Goal: Task Accomplishment & Management: Use online tool/utility

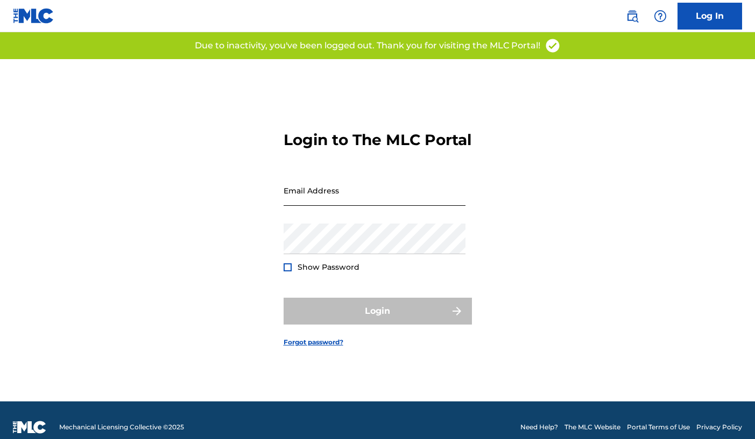
click at [331, 197] on input "Email Address" at bounding box center [374, 190] width 182 height 31
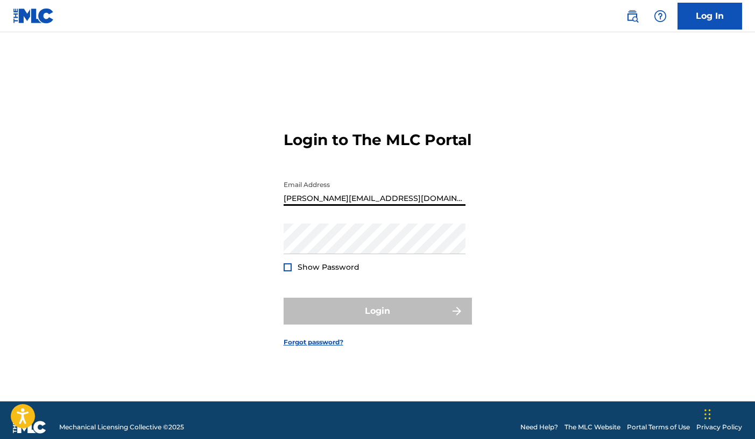
type input "[PERSON_NAME][EMAIL_ADDRESS][DOMAIN_NAME]"
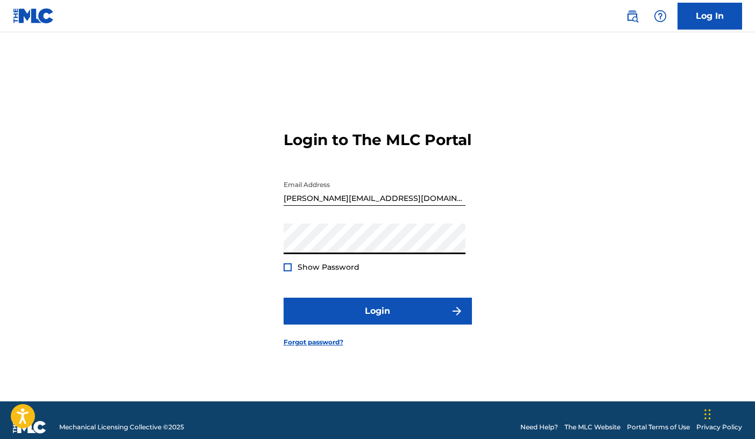
click at [283, 298] on button "Login" at bounding box center [377, 311] width 188 height 27
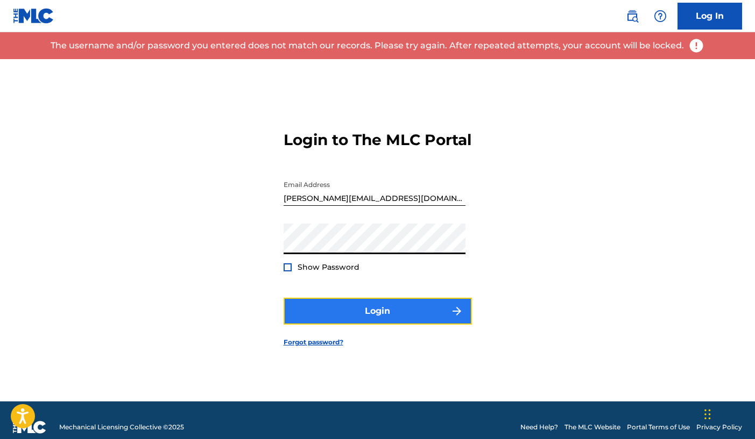
click at [414, 323] on button "Login" at bounding box center [377, 311] width 188 height 27
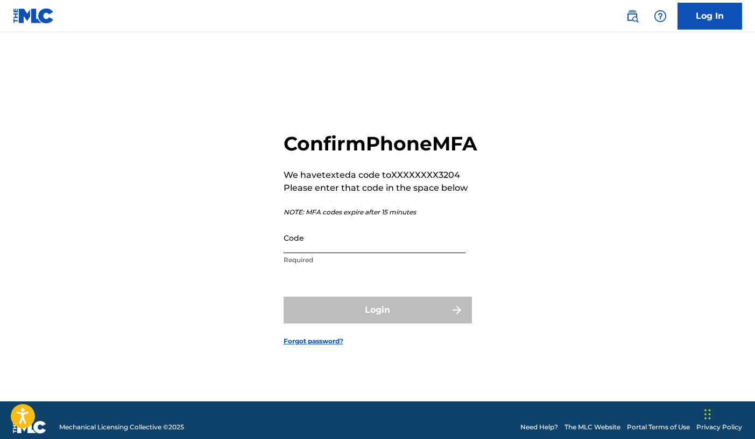
click at [352, 253] on input "Code" at bounding box center [374, 238] width 182 height 31
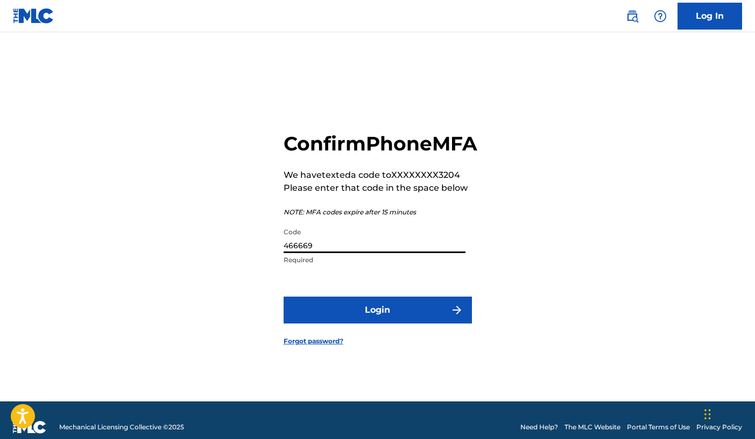
type input "466669"
click at [283, 297] on button "Login" at bounding box center [377, 310] width 188 height 27
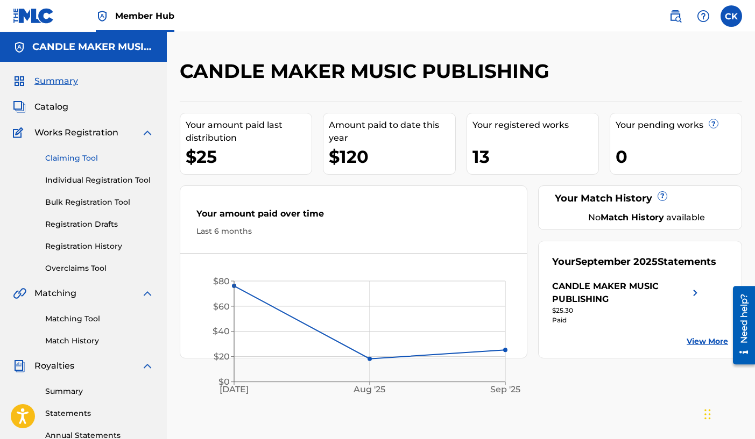
click at [103, 160] on link "Claiming Tool" at bounding box center [99, 158] width 109 height 11
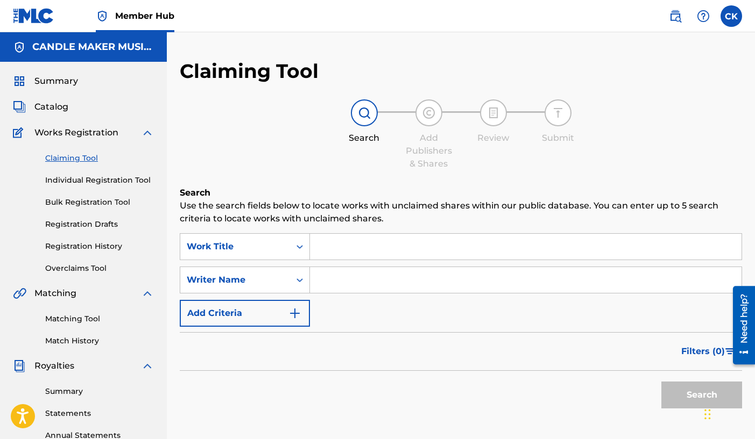
click at [360, 242] on input "Search Form" at bounding box center [525, 247] width 431 height 26
type input "saguaro sunrise"
click at [661, 382] on button "Search" at bounding box center [701, 395] width 81 height 27
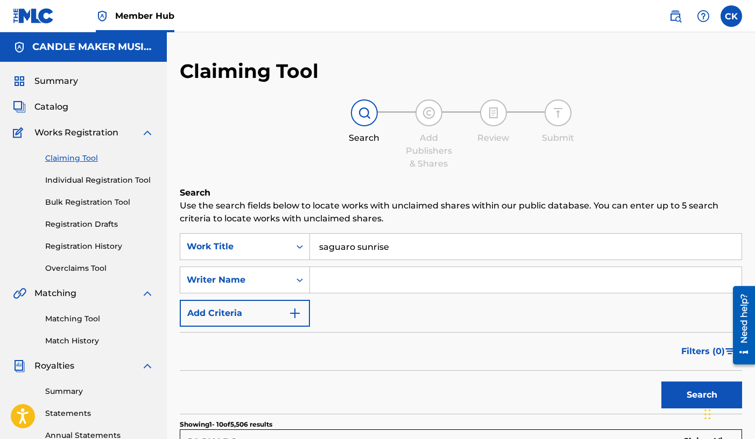
click at [382, 250] on input "saguaro sunrise" at bounding box center [525, 247] width 431 height 26
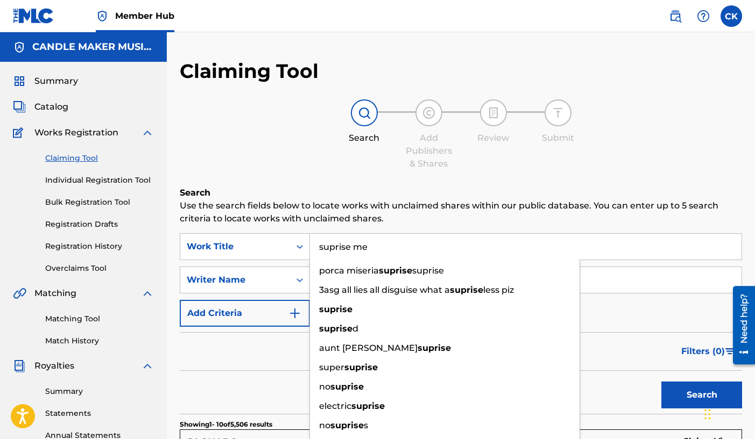
click at [661, 382] on button "Search" at bounding box center [701, 395] width 81 height 27
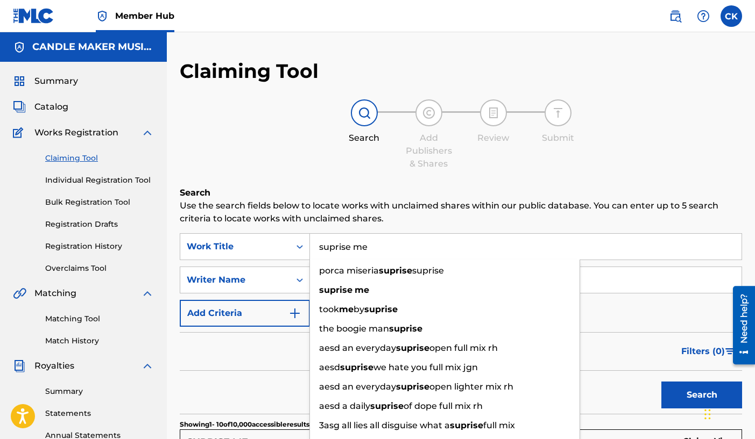
click at [330, 249] on input "suprise me" at bounding box center [525, 247] width 431 height 26
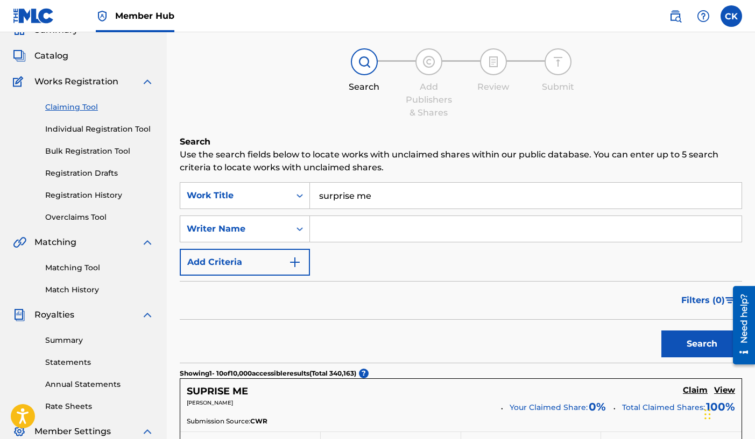
scroll to position [56, 0]
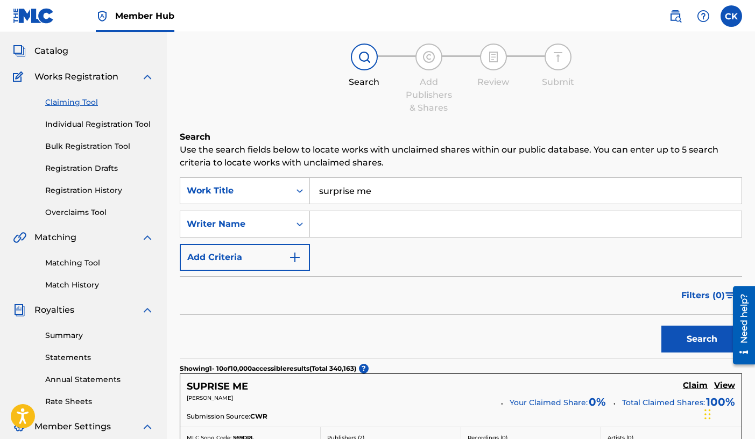
click at [387, 197] on input "surprise me" at bounding box center [525, 191] width 431 height 26
type input "surprise me"
click at [661, 326] on button "Search" at bounding box center [701, 339] width 81 height 27
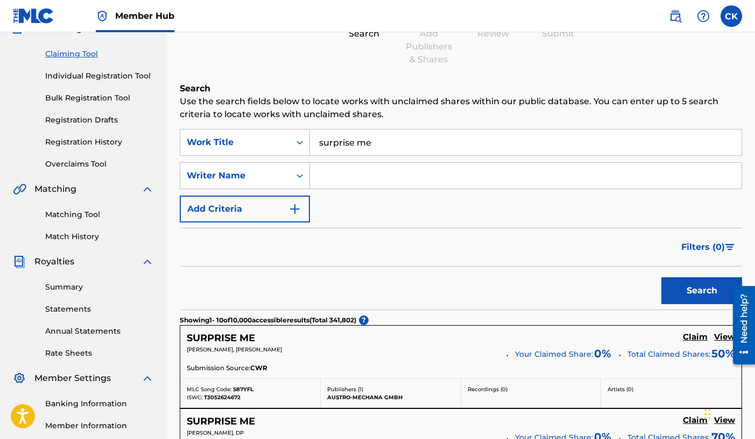
scroll to position [0, 0]
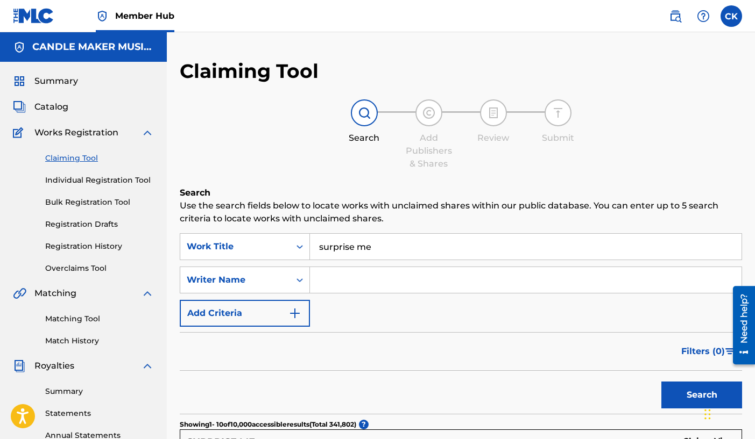
click at [344, 287] on input "Search Form" at bounding box center [525, 280] width 431 height 26
type input "[PERSON_NAME]"
click at [661, 382] on button "Search" at bounding box center [701, 395] width 81 height 27
click at [370, 282] on input "[PERSON_NAME]" at bounding box center [525, 280] width 431 height 26
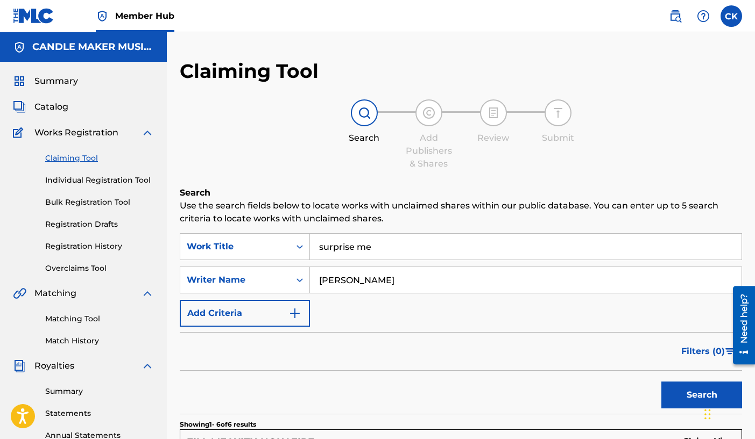
click at [370, 282] on input "[PERSON_NAME]" at bounding box center [525, 280] width 431 height 26
click at [398, 247] on input "surprise me" at bounding box center [525, 247] width 431 height 26
type input "s"
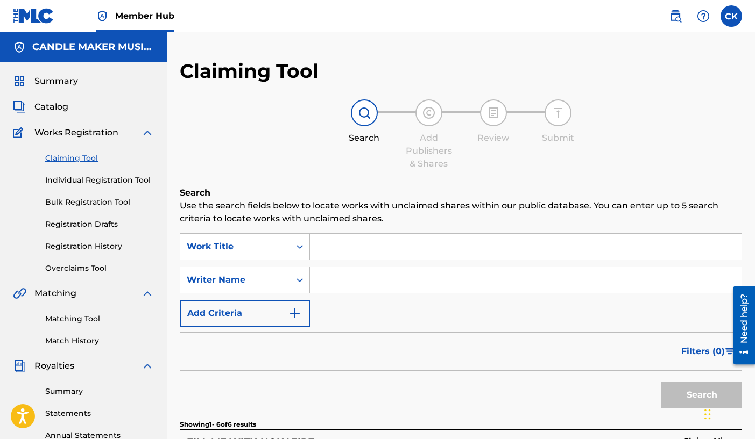
click at [392, 285] on input "Search Form" at bounding box center [525, 280] width 431 height 26
type input "[PERSON_NAME]"
click at [661, 382] on button "Search" at bounding box center [701, 395] width 81 height 27
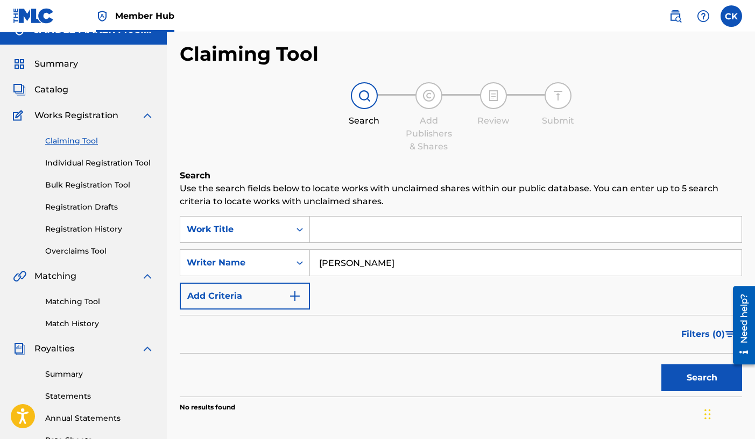
scroll to position [13, 0]
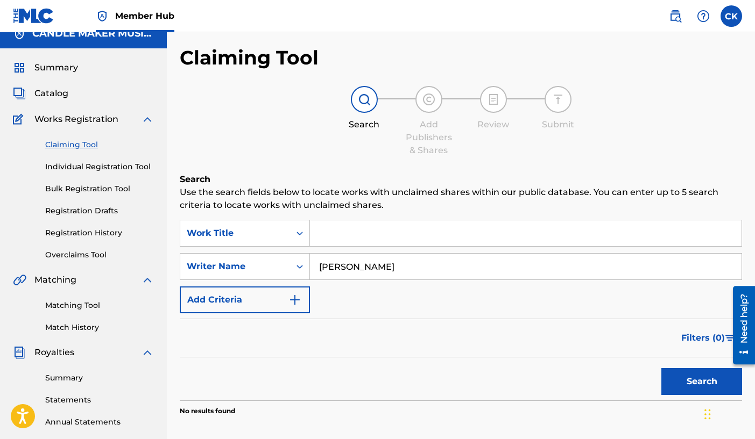
click at [393, 265] on input "[PERSON_NAME]" at bounding box center [525, 267] width 431 height 26
type input "miles [PERSON_NAME]"
click at [661, 368] on button "Search" at bounding box center [701, 381] width 81 height 27
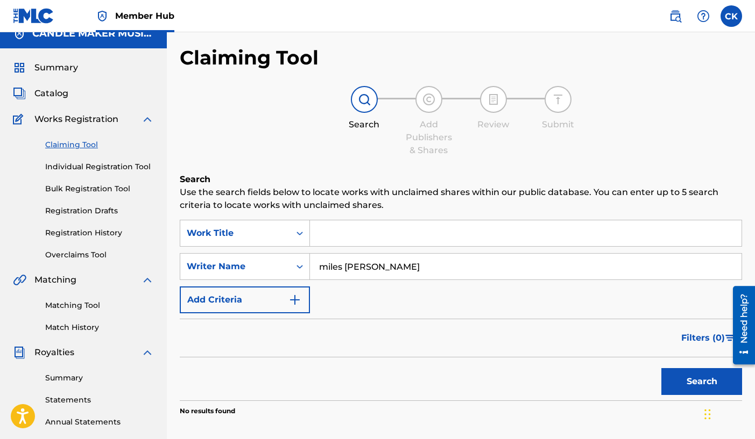
click at [390, 274] on input "miles [PERSON_NAME]" at bounding box center [525, 267] width 431 height 26
type input "[PERSON_NAME]"
click at [661, 368] on button "Search" at bounding box center [701, 381] width 81 height 27
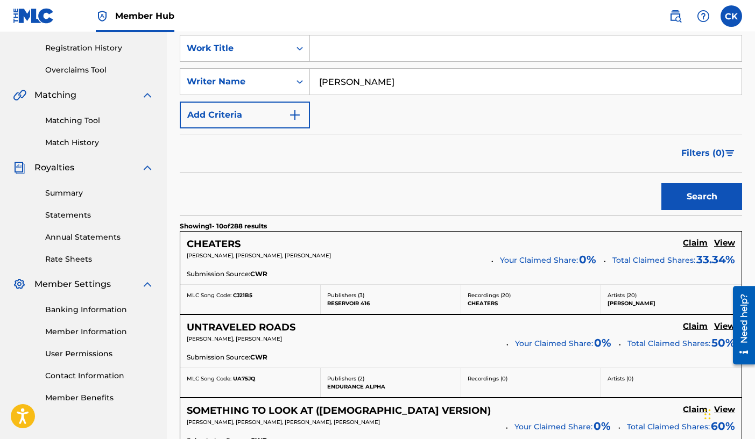
scroll to position [0, 0]
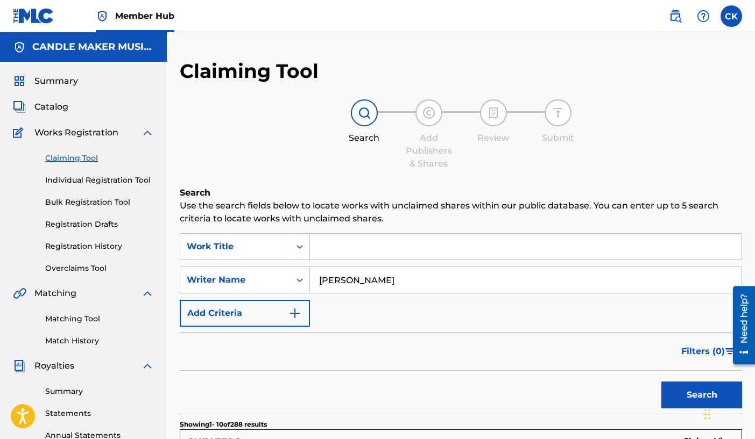
click at [381, 283] on input "[PERSON_NAME]" at bounding box center [525, 280] width 431 height 26
click at [661, 382] on button "Search" at bounding box center [701, 395] width 81 height 27
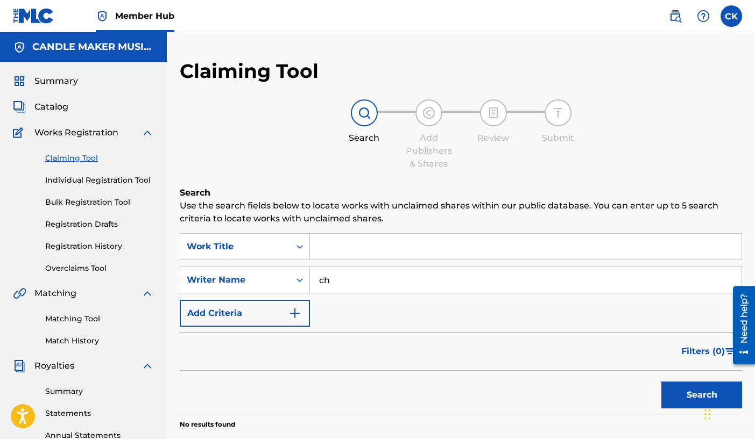
type input "c"
click at [371, 248] on input "Search Form" at bounding box center [525, 247] width 431 height 26
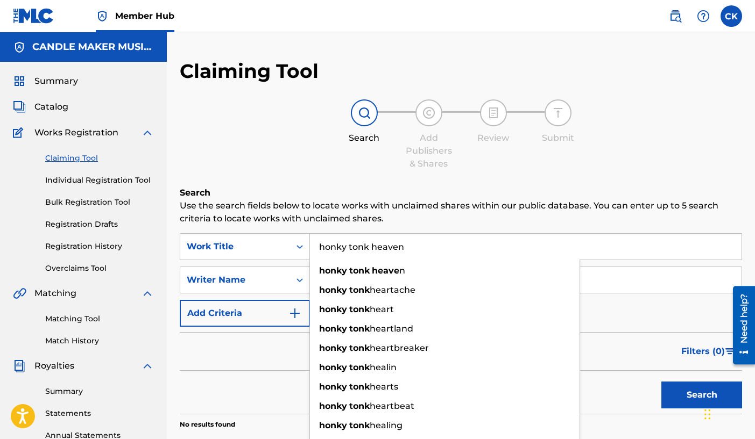
type input "honky tonk heaven"
click at [661, 382] on button "Search" at bounding box center [701, 395] width 81 height 27
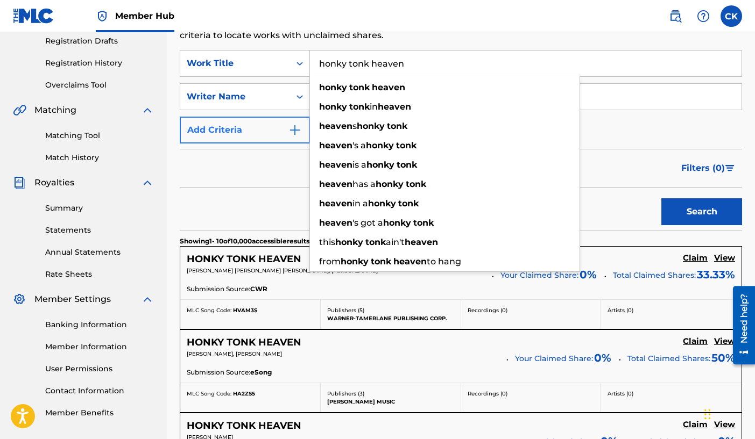
scroll to position [189, 0]
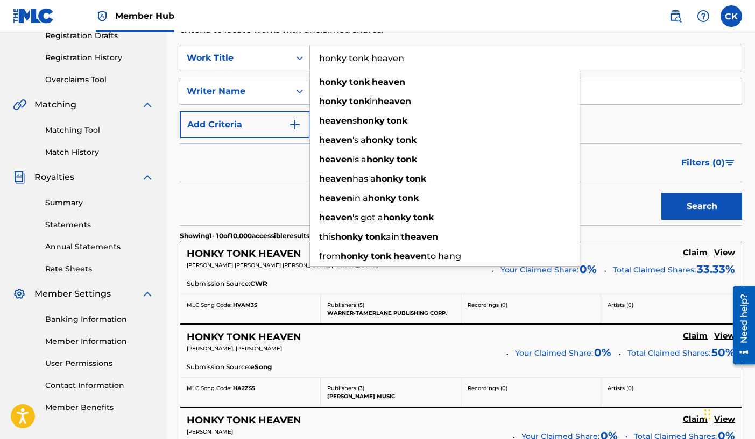
click at [259, 221] on div "Search" at bounding box center [461, 203] width 562 height 43
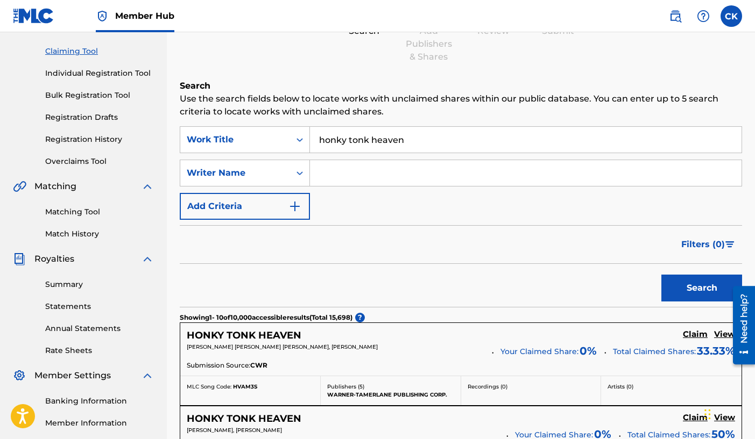
scroll to position [0, 0]
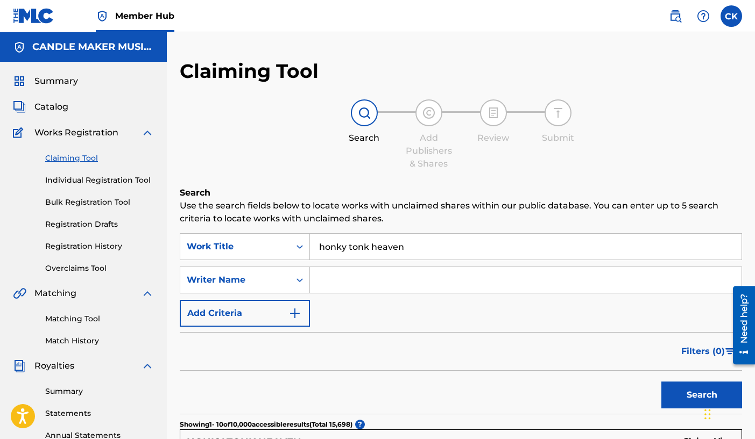
click at [374, 240] on input "honky tonk heaven" at bounding box center [525, 247] width 431 height 26
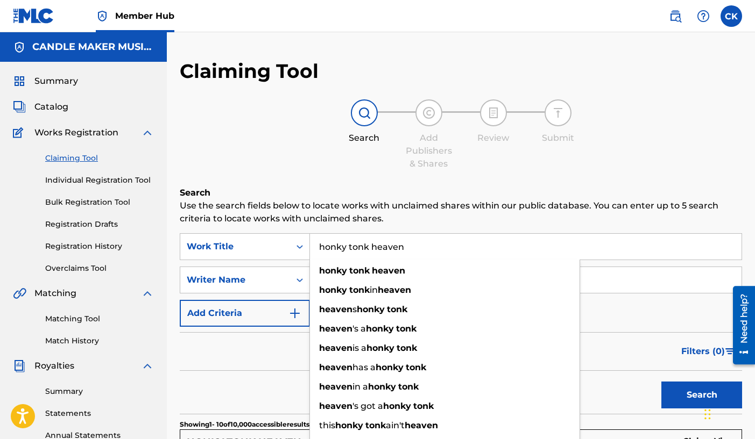
click at [374, 240] on input "honky tonk heaven" at bounding box center [525, 247] width 431 height 26
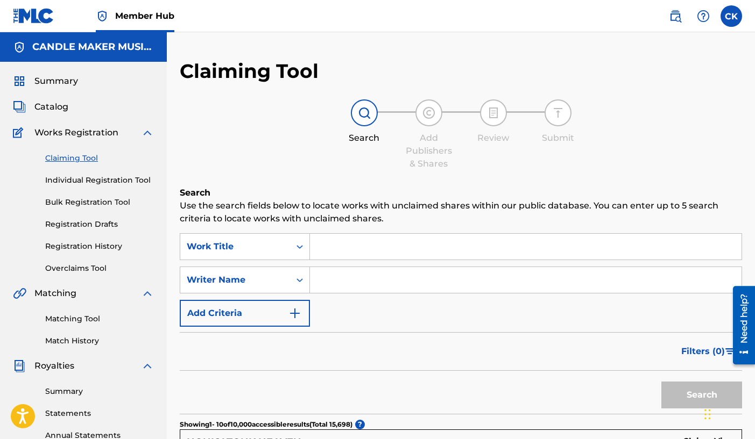
click at [381, 203] on p "Use the search fields below to locate works with unclaimed shares within our pu…" at bounding box center [461, 213] width 562 height 26
